Goal: Transaction & Acquisition: Obtain resource

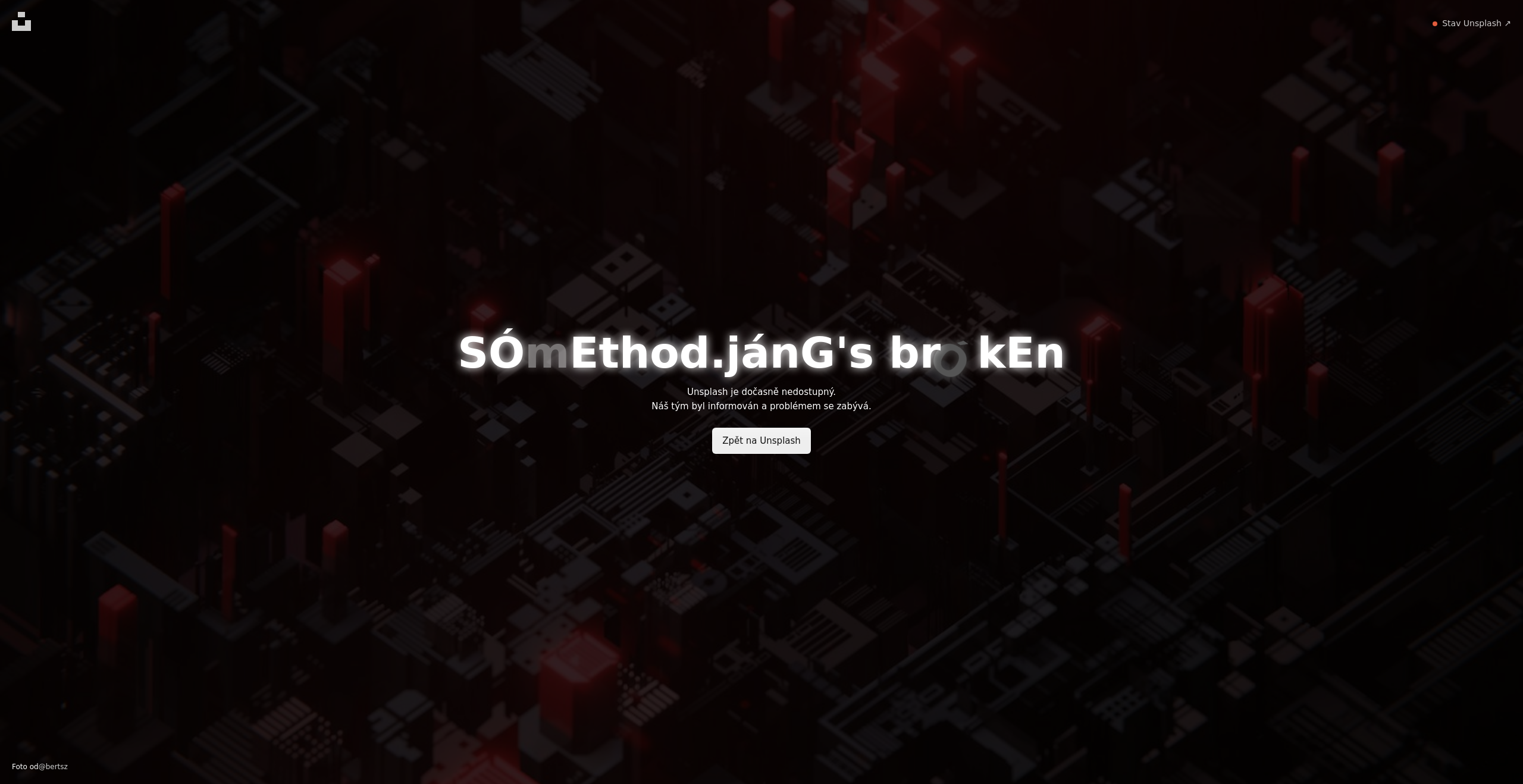
click at [789, 446] on link "Zpět na Unsplash" at bounding box center [761, 441] width 99 height 27
